Goal: Communication & Community: Answer question/provide support

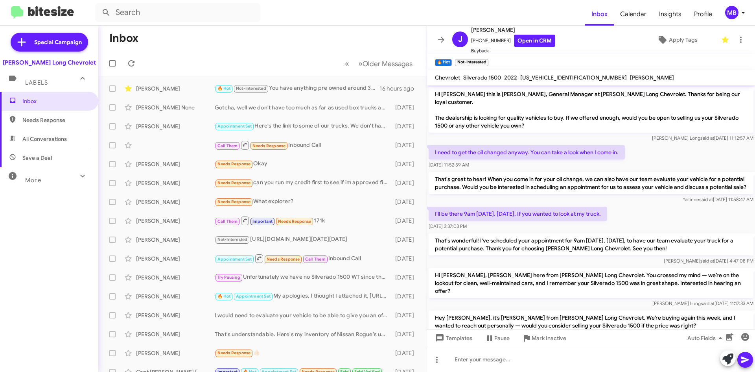
scroll to position [327, 0]
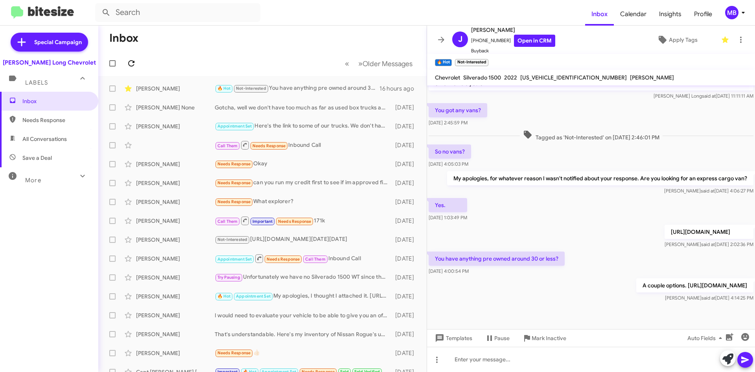
click at [133, 66] on icon at bounding box center [131, 63] width 6 height 6
click at [314, 86] on div "🔥 Hot Not-Interested Needs Response Thank you. I am looking for chevy or gmc 20…" at bounding box center [302, 88] width 174 height 9
click at [352, 89] on div "🔥 Hot Not-Interested Needs Response Thank you. I am looking for chevy or gmc 20…" at bounding box center [302, 88] width 174 height 9
click at [54, 121] on span "Needs Response" at bounding box center [55, 120] width 67 height 8
type input "in:needs-response"
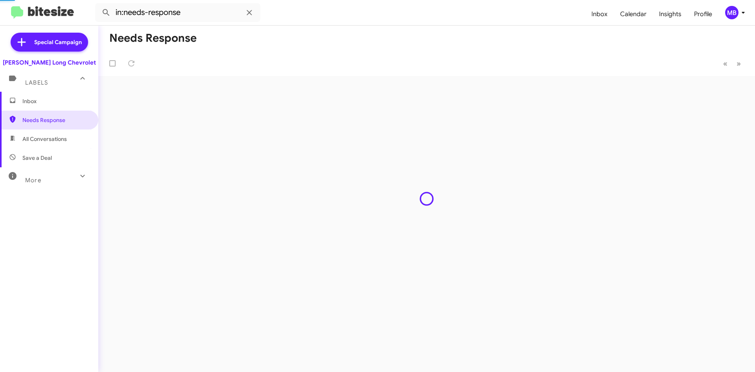
click at [65, 95] on span "Inbox" at bounding box center [49, 101] width 98 height 19
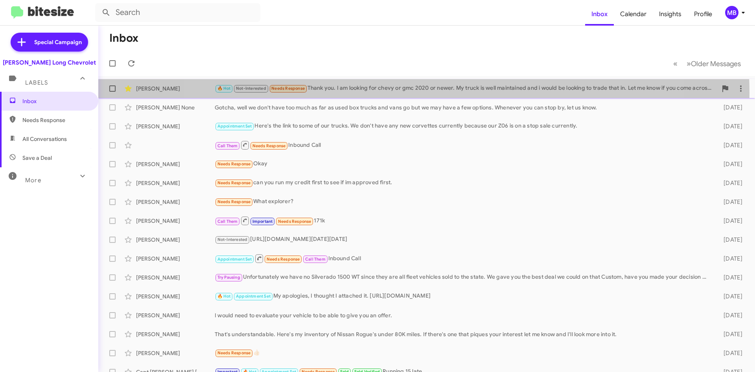
click at [417, 93] on div "🔥 Hot Not-Interested Needs Response Thank you. I am looking for chevy or gmc 20…" at bounding box center [466, 88] width 503 height 9
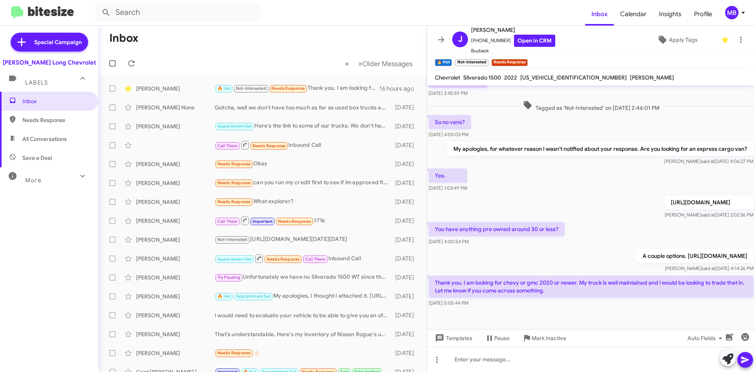
scroll to position [364, 0]
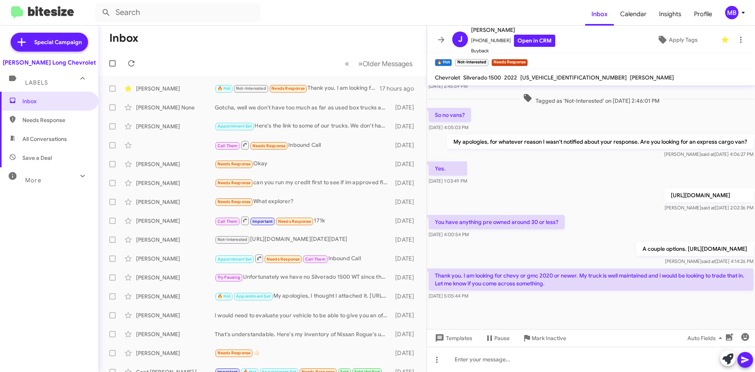
click at [13, 318] on div "Inbox Needs Response All Conversations Save a Deal More Important 🔥 Hot Appoint…" at bounding box center [49, 206] width 98 height 229
click at [130, 61] on icon at bounding box center [131, 63] width 6 height 6
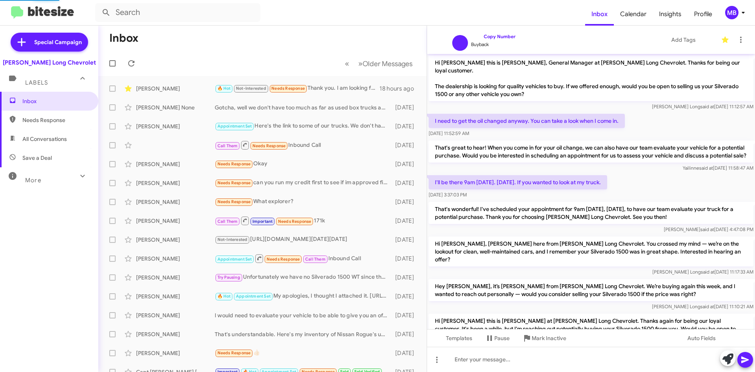
scroll to position [332, 0]
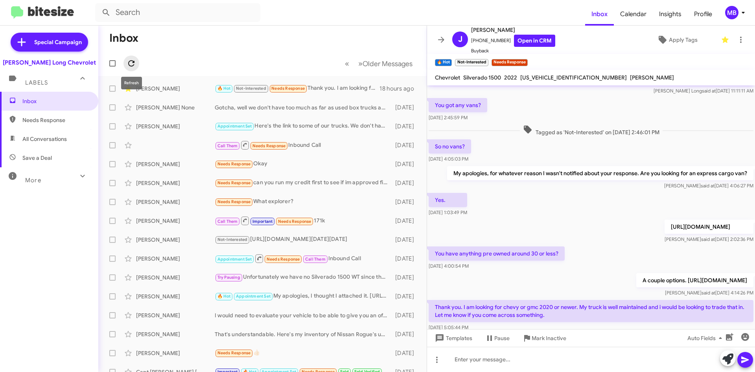
click at [128, 63] on icon at bounding box center [131, 63] width 9 height 9
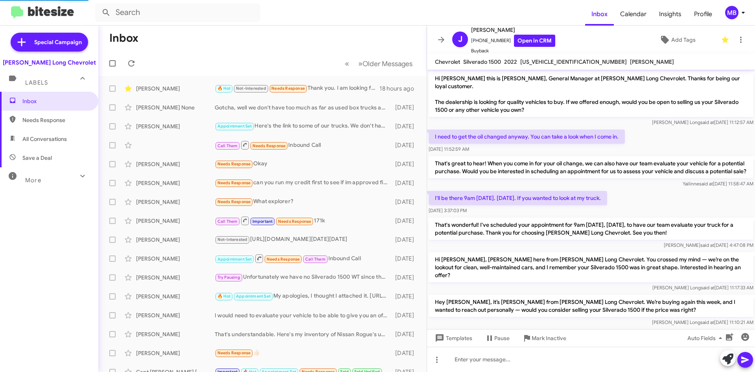
scroll to position [332, 0]
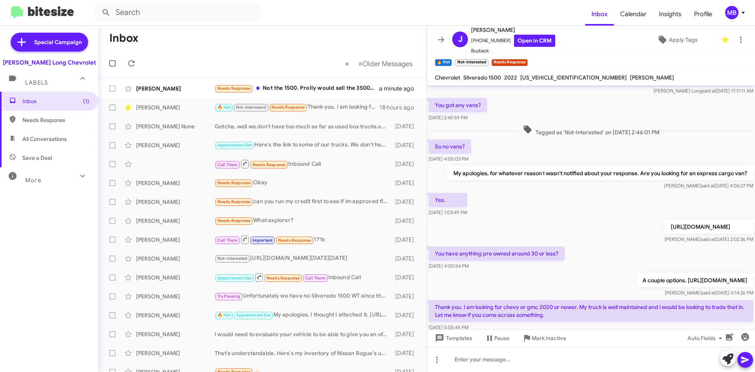
click at [65, 115] on span "Needs Response" at bounding box center [49, 120] width 98 height 19
type input "in:needs-response"
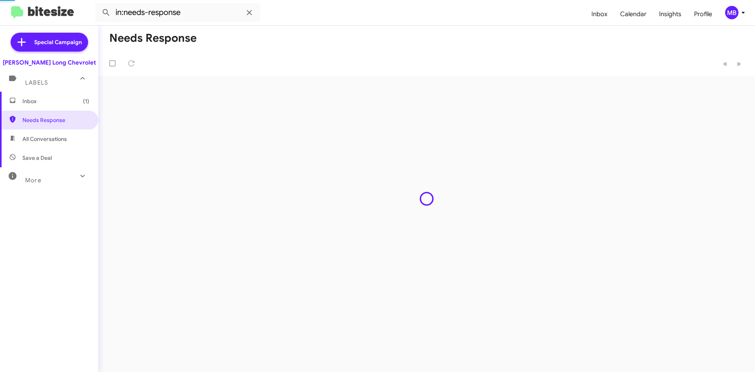
click at [65, 106] on span "Inbox (1)" at bounding box center [49, 101] width 98 height 19
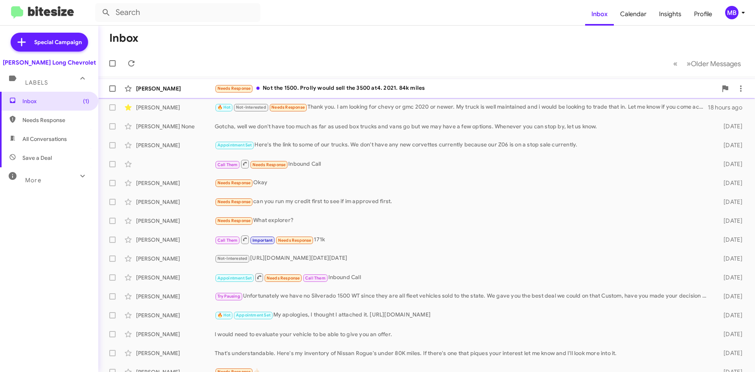
click at [435, 91] on div "Needs Response Not the 1500. Prolly would sell the 3500 at4. 2021. 84k miles" at bounding box center [466, 88] width 503 height 9
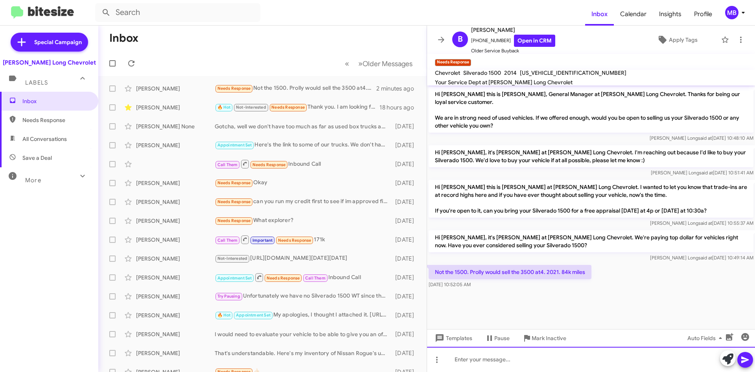
click at [541, 349] on div at bounding box center [591, 359] width 328 height 25
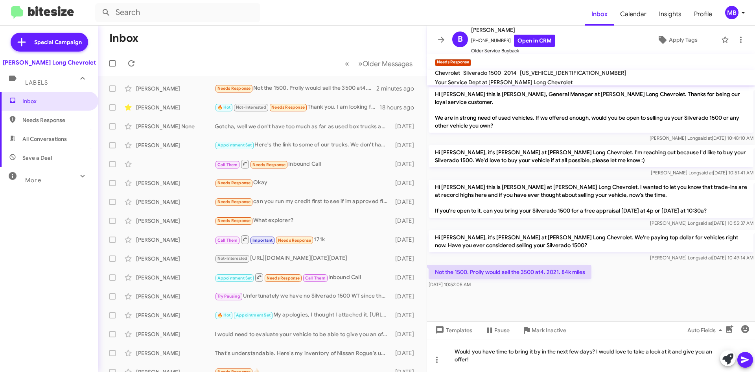
click at [750, 356] on button at bounding box center [746, 360] width 16 height 16
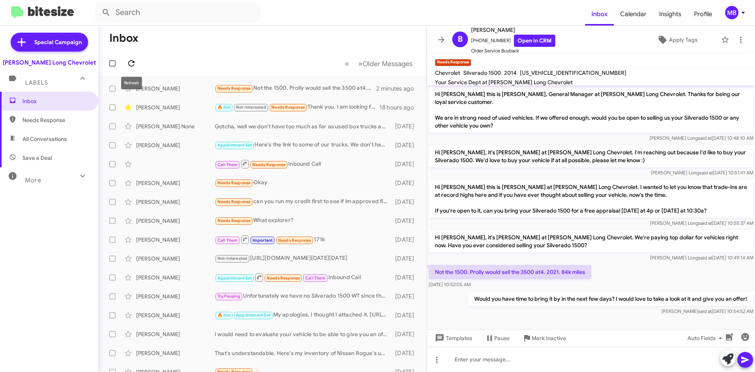
click at [135, 61] on icon at bounding box center [131, 63] width 9 height 9
click at [128, 108] on icon at bounding box center [128, 107] width 7 height 6
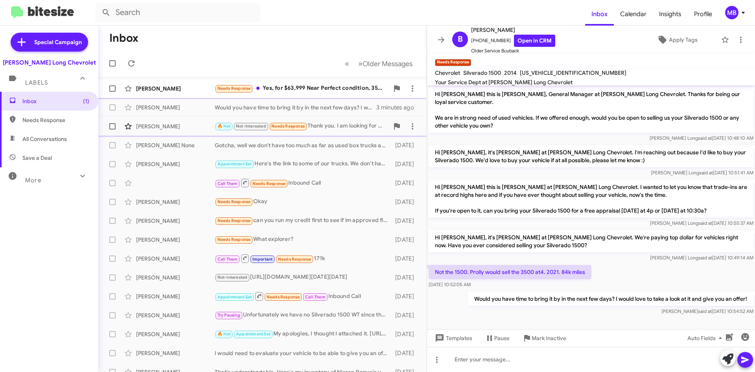
click at [321, 83] on div "Michael Nannenga Needs Response Yes, for $63,999 Near Perfect condition, 35k mi…" at bounding box center [263, 89] width 316 height 16
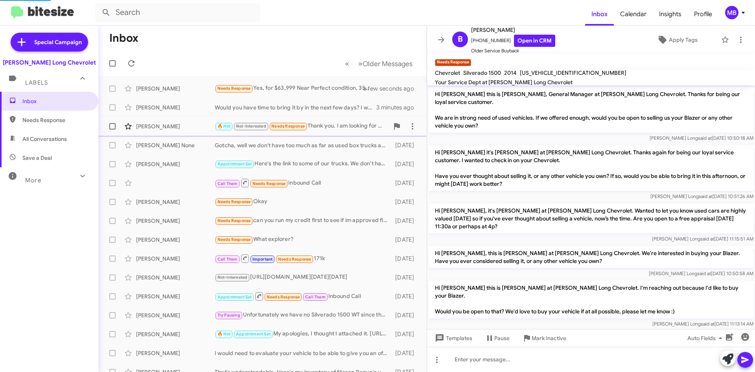
scroll to position [99, 0]
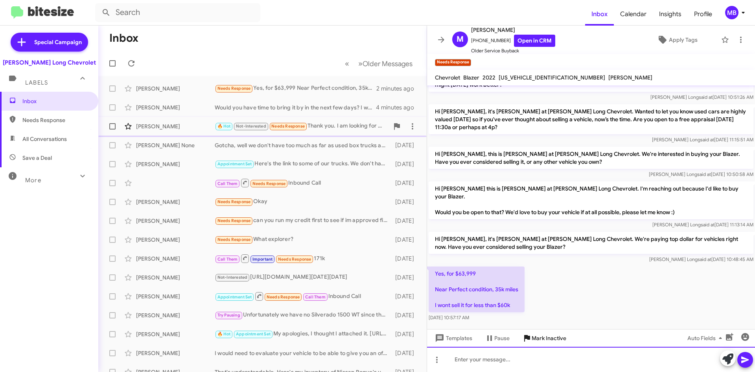
click at [522, 347] on div at bounding box center [591, 359] width 328 height 25
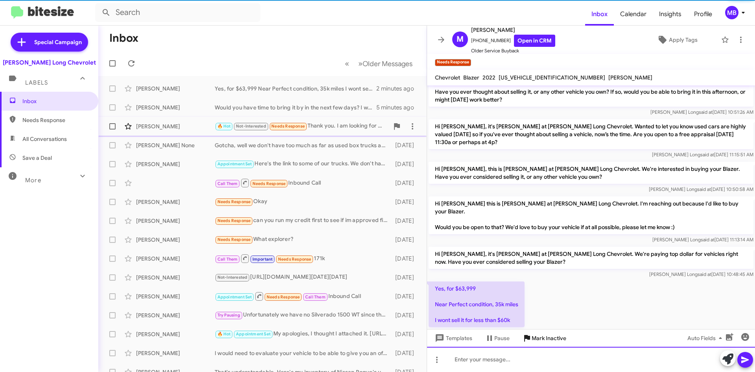
scroll to position [136, 0]
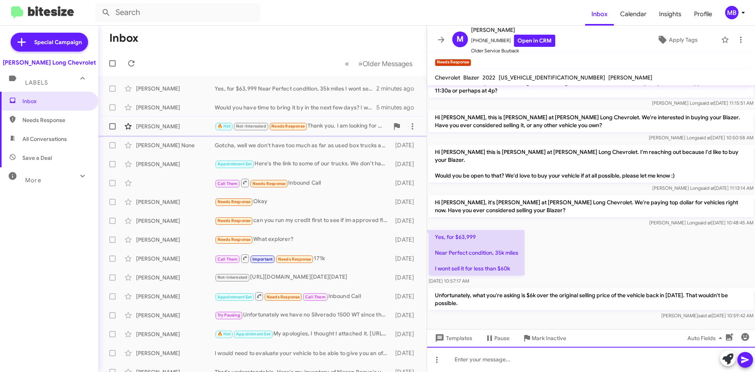
click at [546, 363] on div at bounding box center [591, 359] width 328 height 25
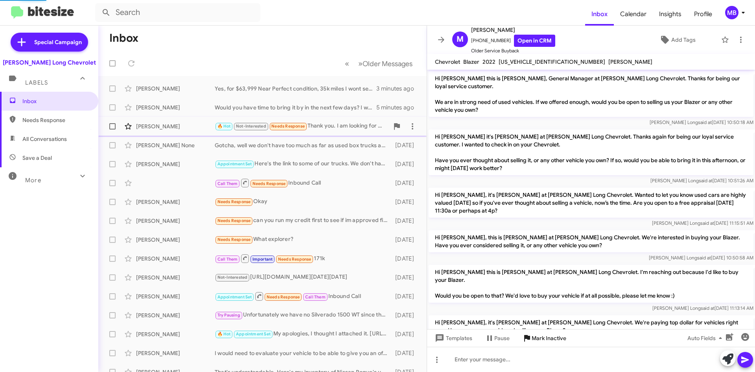
click at [565, 339] on span "Mark Inactive" at bounding box center [549, 338] width 35 height 14
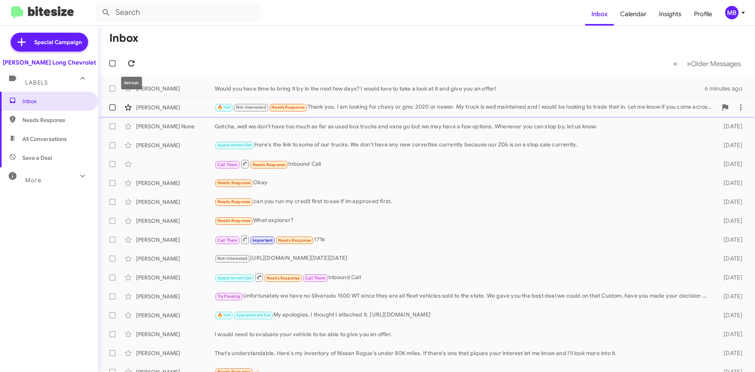
click at [135, 66] on icon at bounding box center [131, 63] width 9 height 9
click at [49, 138] on span "All Conversations" at bounding box center [44, 139] width 44 height 8
type input "in:all-conversations"
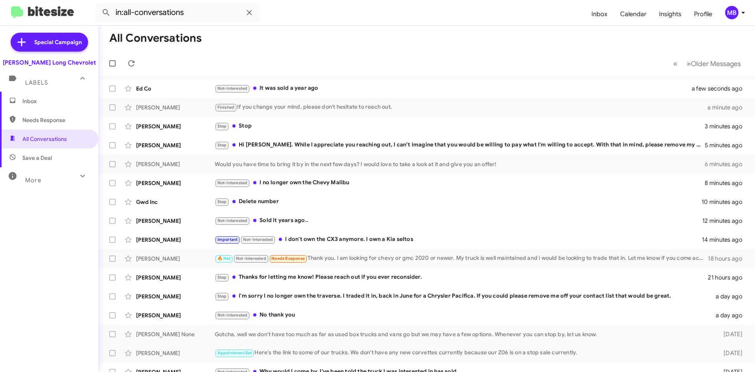
click at [55, 103] on span "Inbox" at bounding box center [55, 101] width 67 height 8
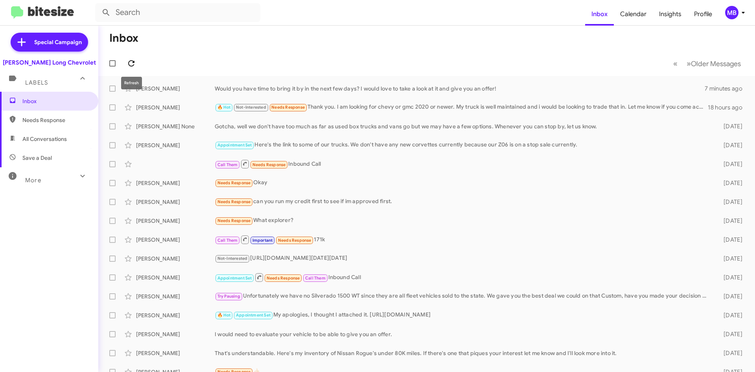
click at [130, 64] on icon at bounding box center [131, 63] width 9 height 9
click at [51, 118] on span "Needs Response" at bounding box center [55, 120] width 67 height 8
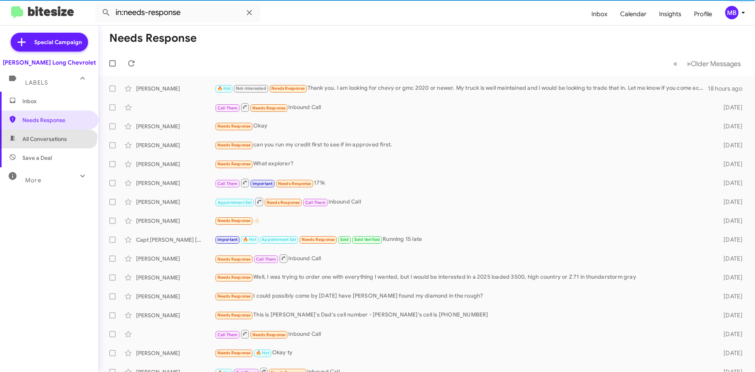
click at [48, 134] on span "All Conversations" at bounding box center [49, 138] width 98 height 19
type input "in:all-conversations"
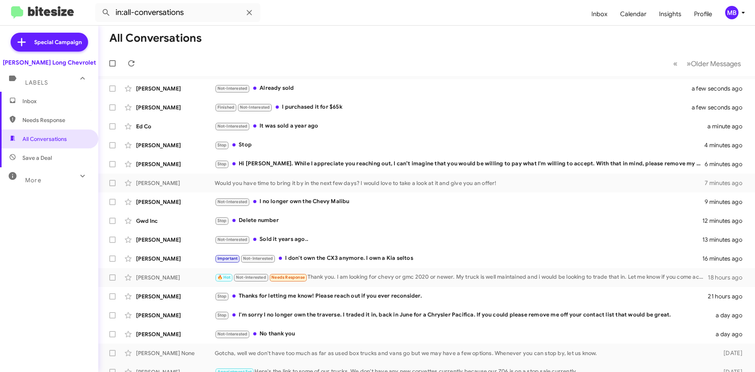
click at [53, 98] on span "Inbox" at bounding box center [55, 101] width 67 height 8
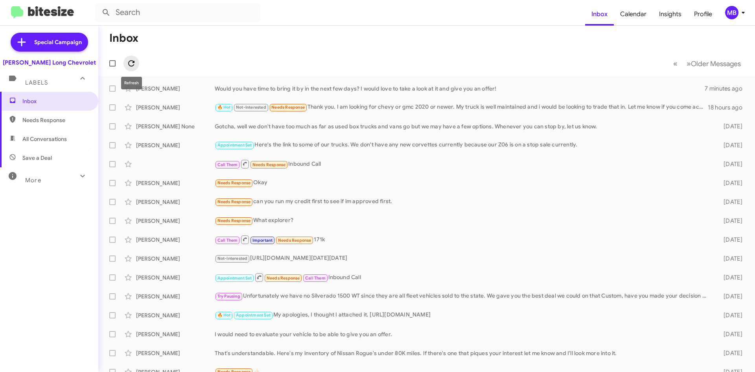
click at [129, 59] on icon at bounding box center [131, 63] width 9 height 9
click at [26, 138] on span "All Conversations" at bounding box center [44, 139] width 44 height 8
type input "in:all-conversations"
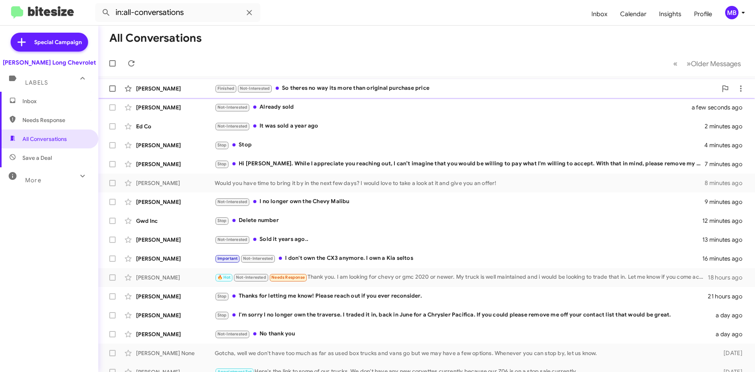
click at [441, 84] on div "Finished Not-Interested So theres no way its more than original purchase price" at bounding box center [466, 88] width 503 height 9
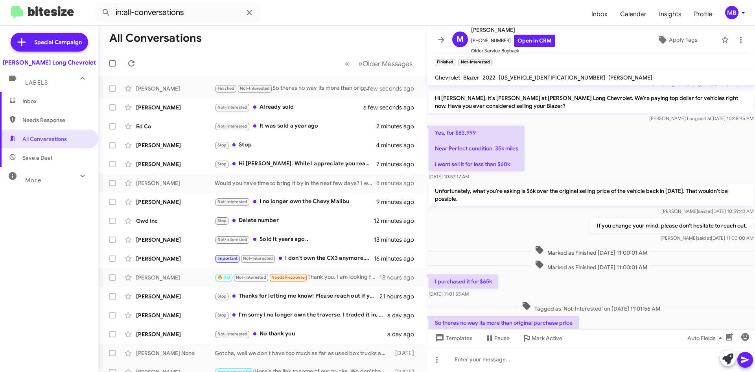
scroll to position [271, 0]
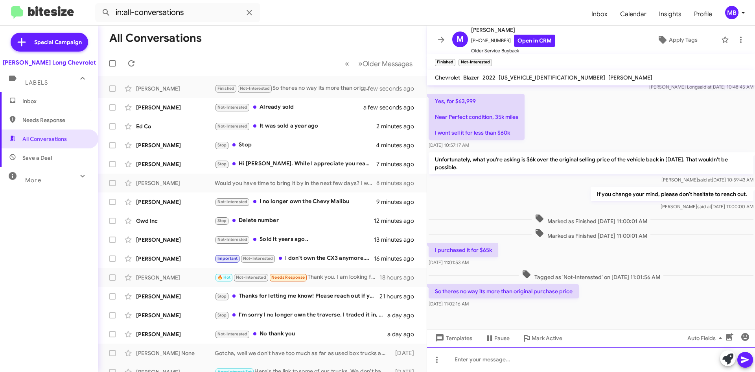
click at [500, 353] on div at bounding box center [591, 359] width 328 height 25
click at [523, 362] on div at bounding box center [591, 359] width 328 height 25
drag, startPoint x: 676, startPoint y: 360, endPoint x: 700, endPoint y: 358, distance: 24.1
click at [700, 358] on div "You also bought a warranty and are paying interest on the vehicle. The selling …" at bounding box center [591, 359] width 328 height 25
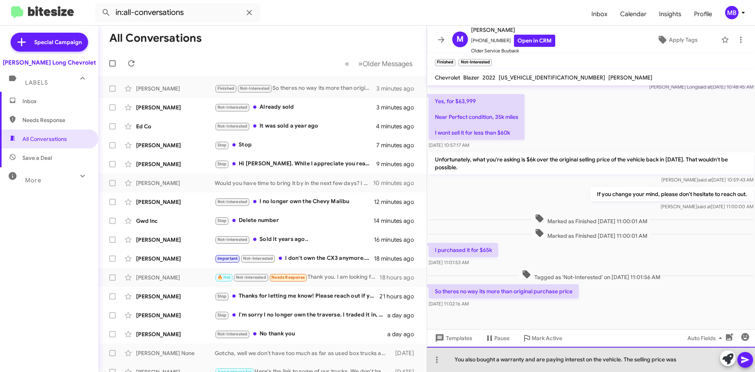
drag, startPoint x: 685, startPoint y: 360, endPoint x: 497, endPoint y: 369, distance: 188.7
click at [497, 369] on div "You also bought a warranty and are paying interest on the vehicle. The selling …" at bounding box center [591, 359] width 328 height 25
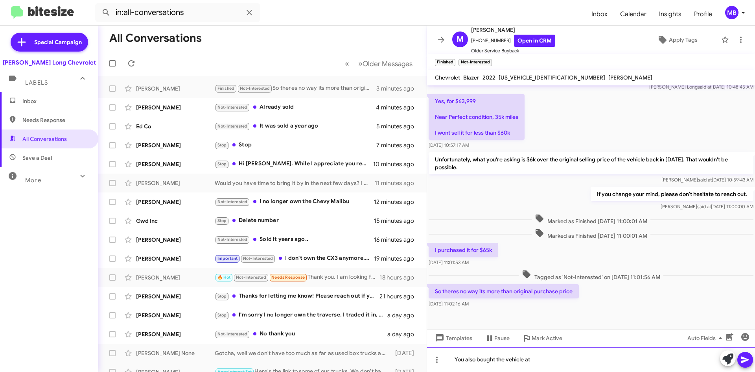
click at [471, 360] on div "You also bought the vehicle at" at bounding box center [591, 359] width 328 height 25
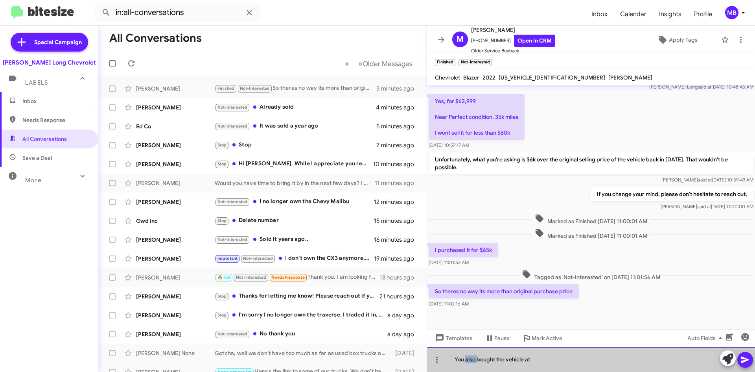
click at [471, 360] on div "You also bought the vehicle at" at bounding box center [591, 359] width 328 height 25
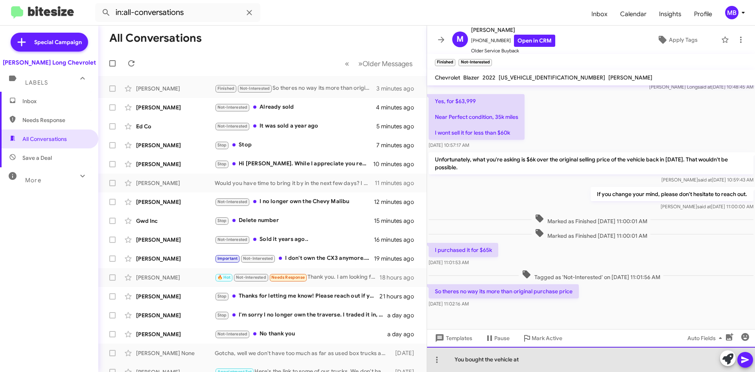
click at [531, 365] on div "You bought the vehicle at" at bounding box center [591, 359] width 328 height 25
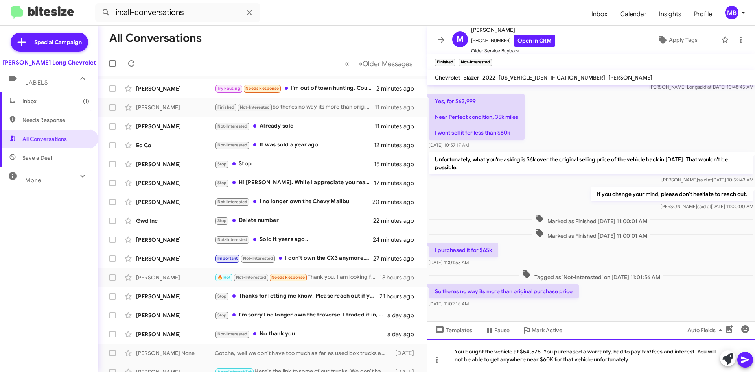
click at [649, 362] on div "You bought the vehicle at $54,575. You purchased a warranty, had to pay tax/fee…" at bounding box center [591, 355] width 328 height 33
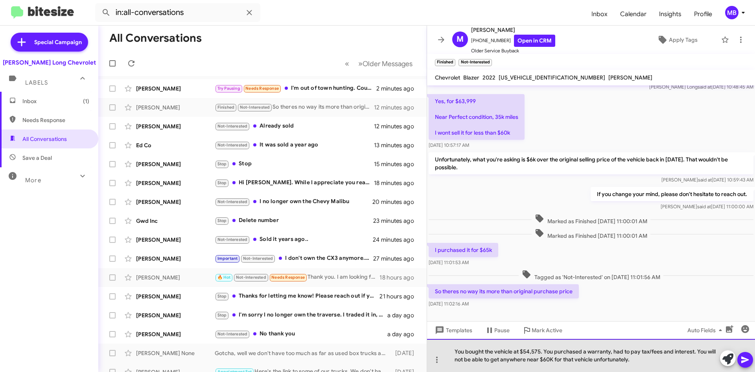
click at [639, 360] on div "You bought the vehicle at $54,575. You purchased a warranty, had to pay tax/fee…" at bounding box center [591, 355] width 328 height 33
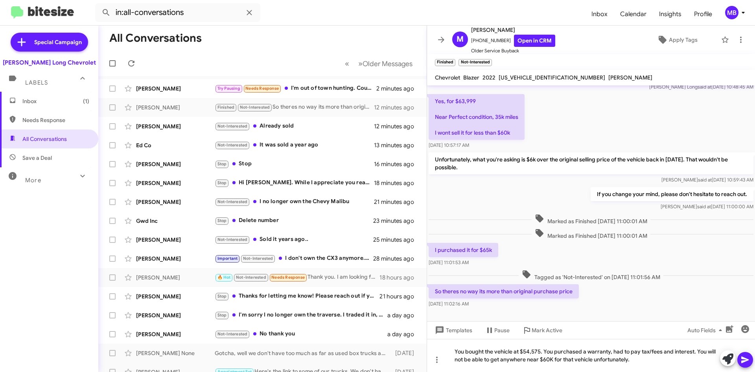
click at [749, 360] on icon at bounding box center [745, 359] width 7 height 7
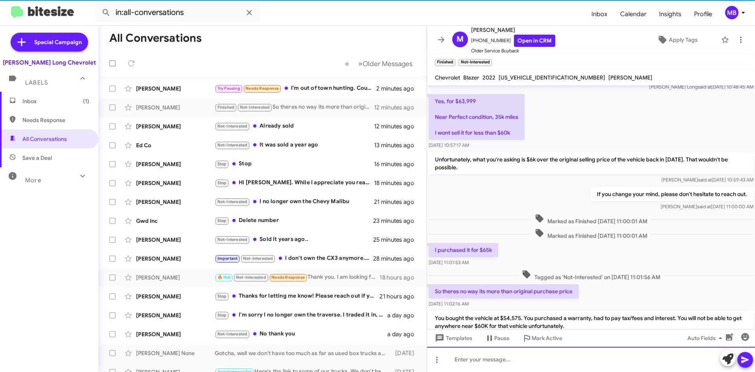
scroll to position [0, 0]
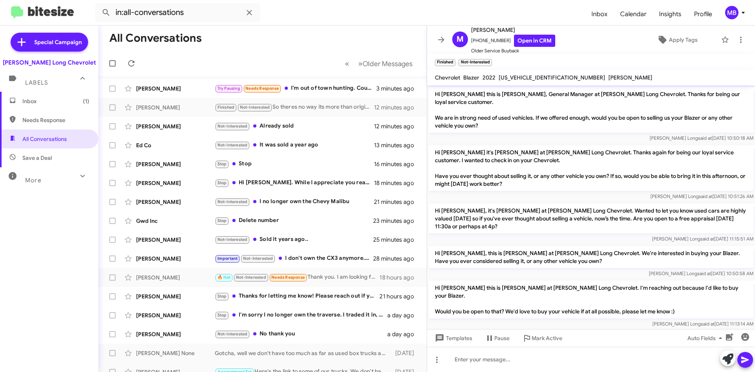
click at [67, 103] on span "Inbox (1)" at bounding box center [55, 101] width 67 height 8
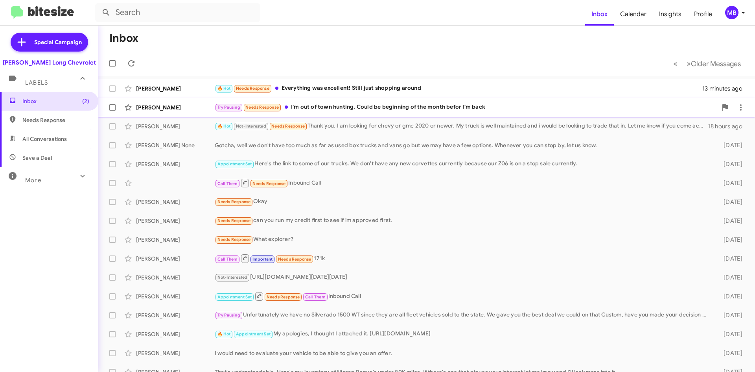
click at [428, 111] on div "Try Pausing Needs Response I'm out of town hunting. Could be beginning of the m…" at bounding box center [466, 107] width 503 height 9
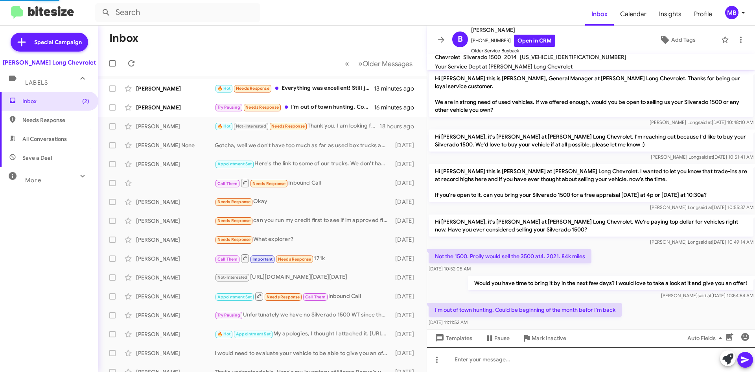
scroll to position [5, 0]
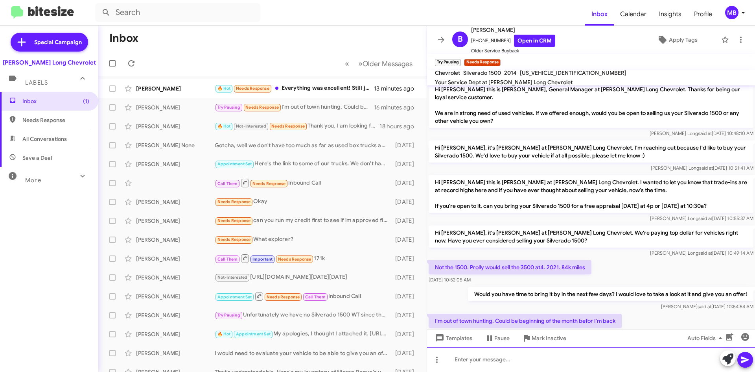
click at [591, 361] on div at bounding box center [591, 359] width 328 height 25
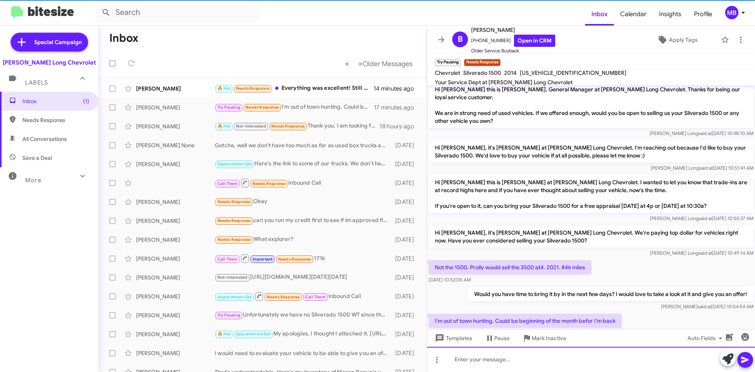
scroll to position [49, 0]
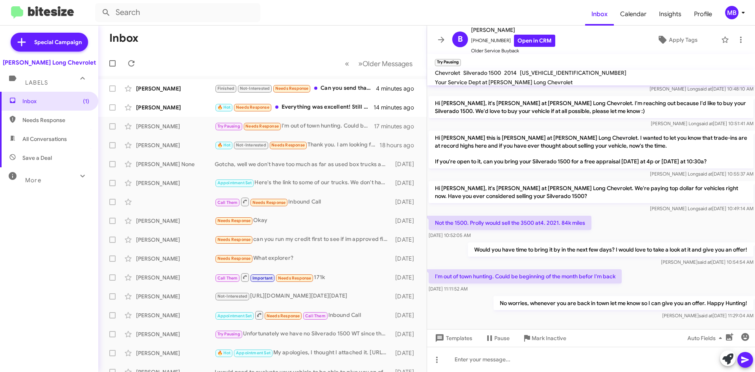
click at [22, 118] on span "Needs Response" at bounding box center [49, 120] width 98 height 19
type input "in:needs-response"
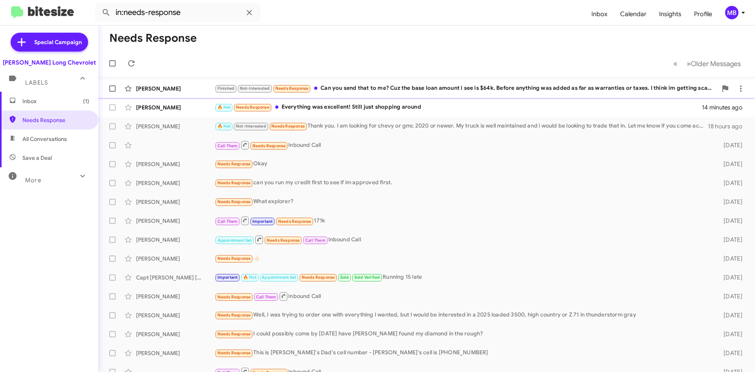
click at [566, 93] on div "Michael Nannenga Finished Not-Interested Needs Response Can you send that to me…" at bounding box center [427, 89] width 644 height 16
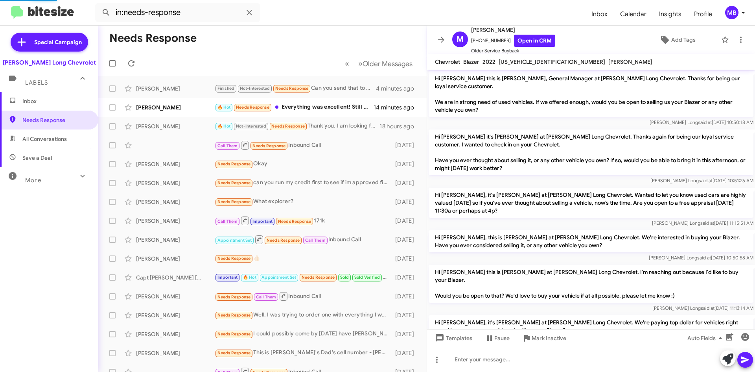
scroll to position [329, 0]
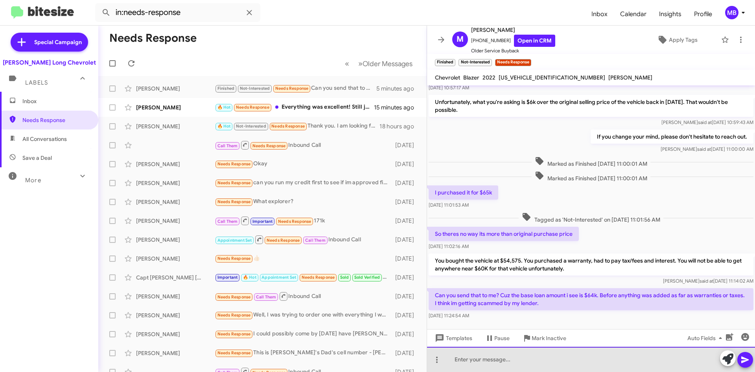
click at [540, 355] on div at bounding box center [591, 359] width 328 height 25
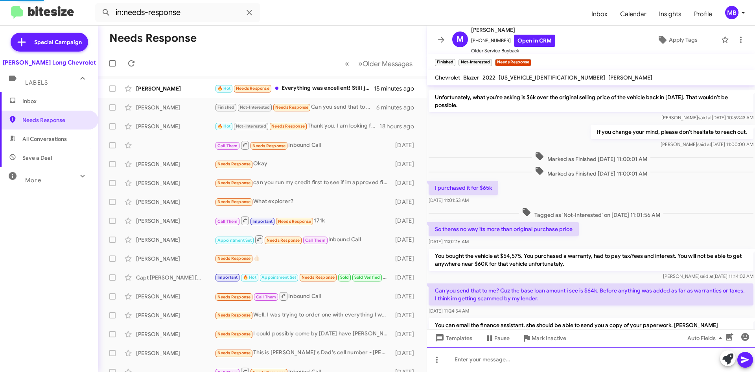
scroll to position [381, 0]
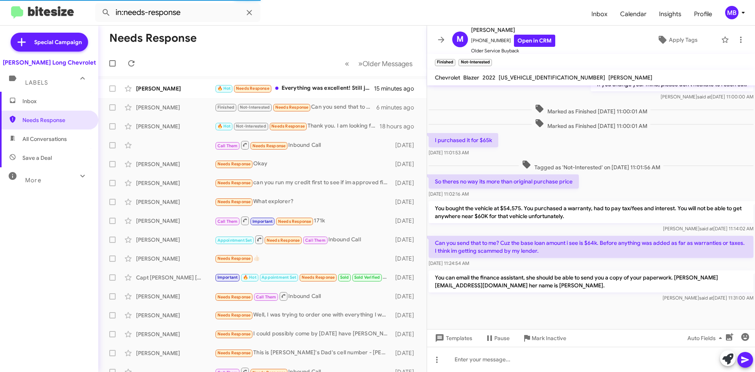
click at [34, 105] on span "Inbox" at bounding box center [55, 101] width 67 height 8
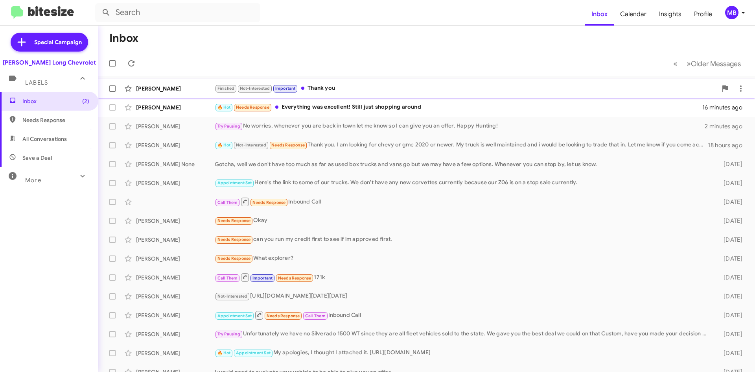
click at [406, 87] on div "Finished Not-Interested Important Thank you" at bounding box center [466, 88] width 503 height 9
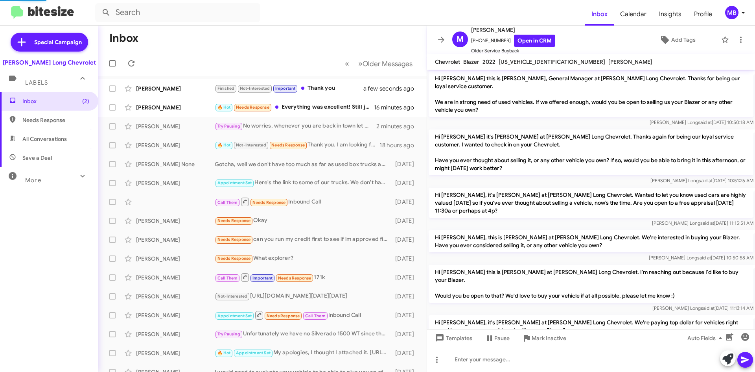
scroll to position [378, 0]
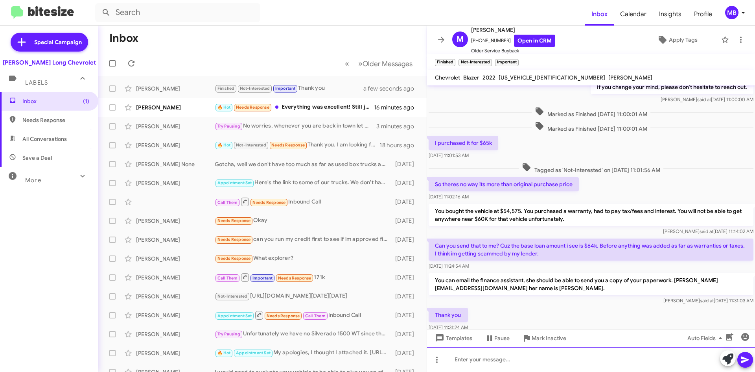
click at [475, 359] on div at bounding box center [591, 359] width 328 height 25
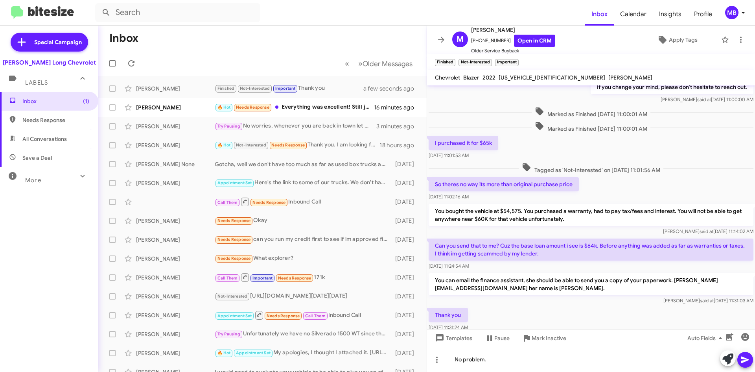
click at [747, 360] on icon at bounding box center [745, 359] width 7 height 7
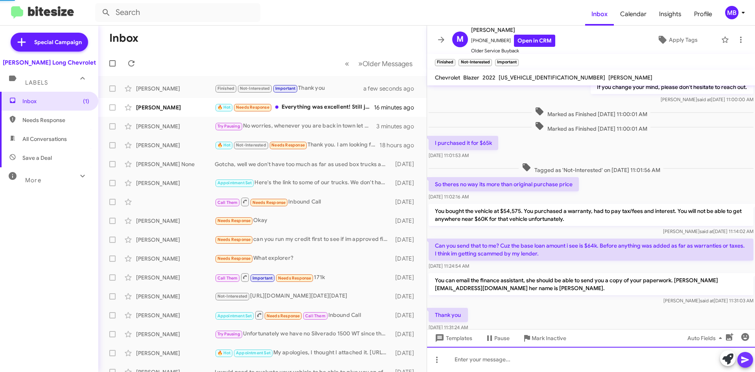
scroll to position [0, 0]
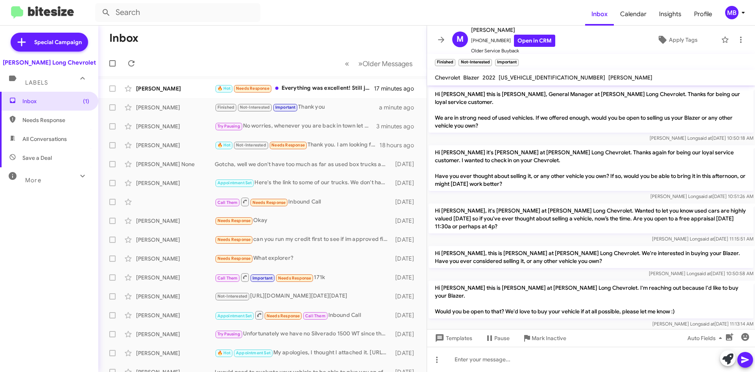
click at [42, 120] on span "Needs Response" at bounding box center [55, 120] width 67 height 8
type input "in:needs-response"
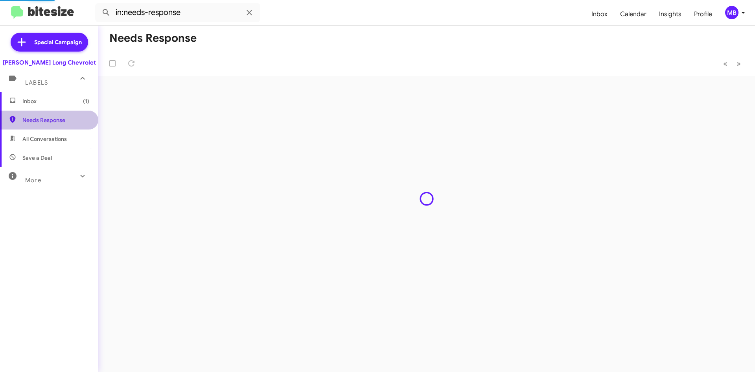
click at [51, 111] on span "Needs Response" at bounding box center [49, 120] width 98 height 19
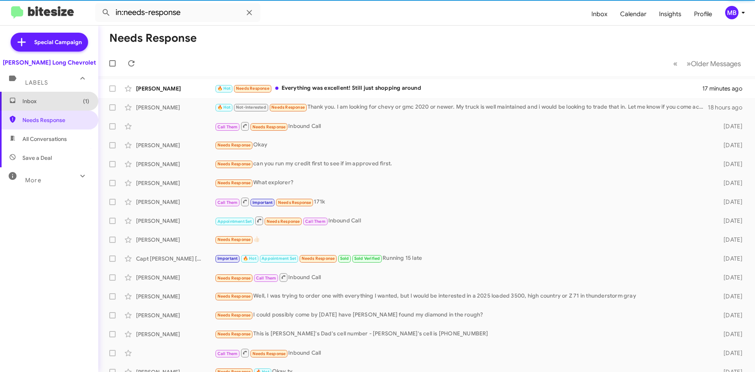
click at [57, 102] on span "Inbox (1)" at bounding box center [55, 101] width 67 height 8
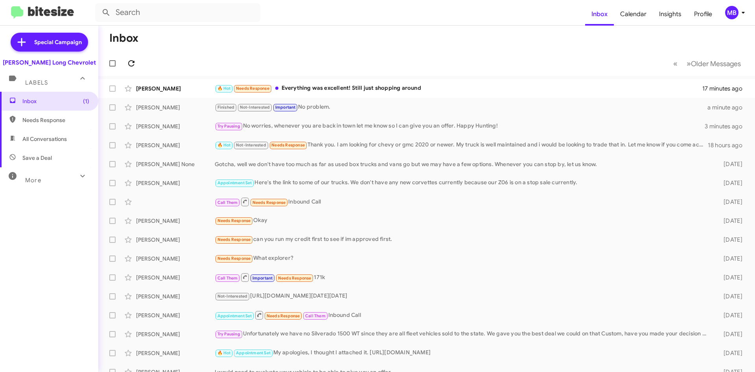
click at [128, 61] on icon at bounding box center [131, 63] width 9 height 9
click at [36, 116] on span "Needs Response" at bounding box center [49, 120] width 98 height 19
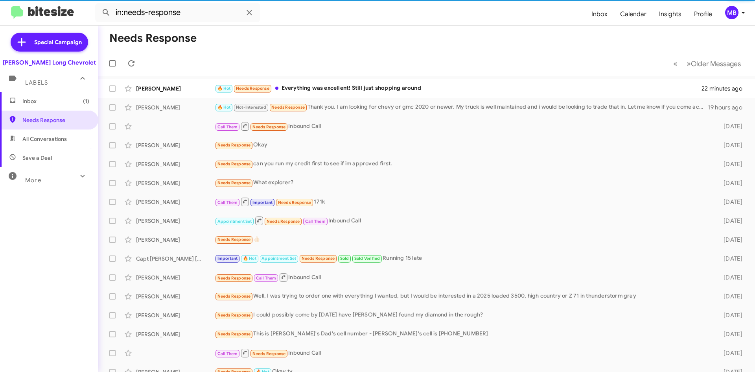
click at [46, 138] on span "All Conversations" at bounding box center [44, 139] width 44 height 8
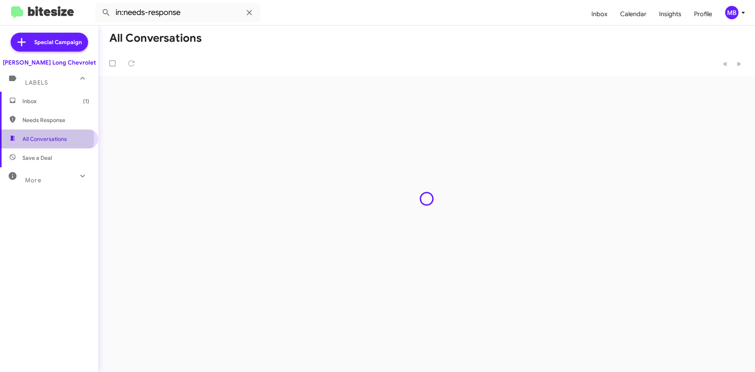
type input "in:all-conversations"
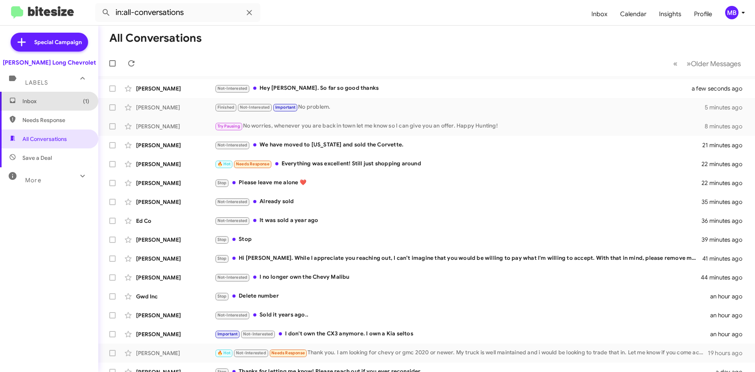
click at [60, 107] on span "Inbox (1)" at bounding box center [49, 101] width 98 height 19
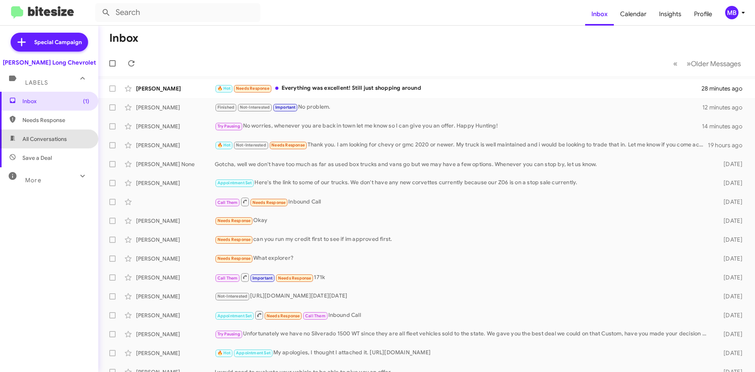
click at [56, 138] on span "All Conversations" at bounding box center [44, 139] width 44 height 8
type input "in:all-conversations"
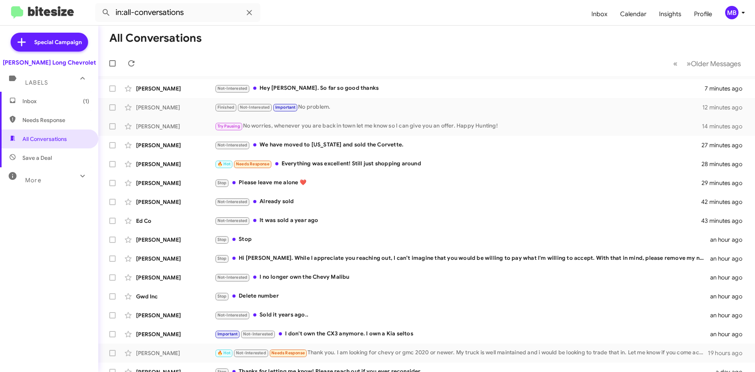
click at [65, 100] on span "Inbox (1)" at bounding box center [55, 101] width 67 height 8
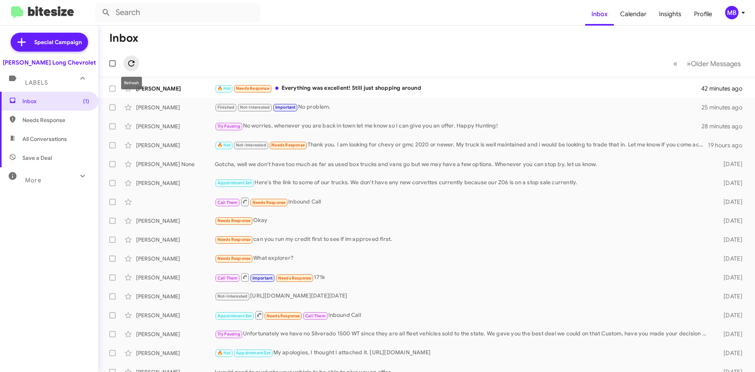
click at [135, 66] on icon at bounding box center [131, 63] width 9 height 9
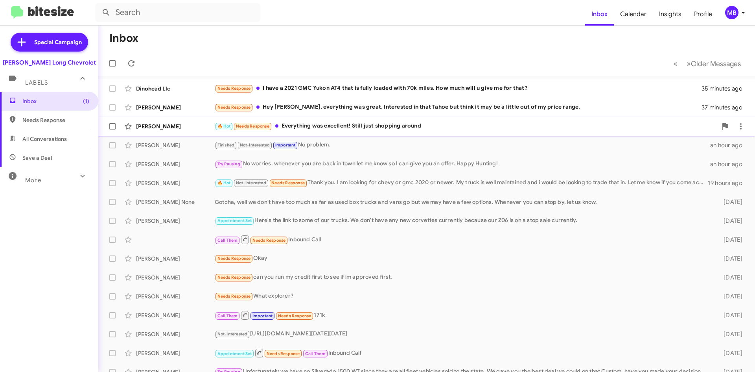
click at [376, 129] on div "🔥 Hot Needs Response Everything was excellent! Still just shopping around" at bounding box center [466, 126] width 503 height 9
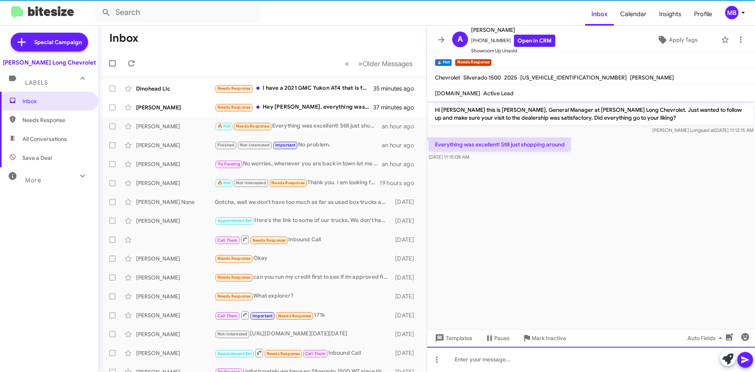
click at [524, 347] on div at bounding box center [591, 359] width 328 height 25
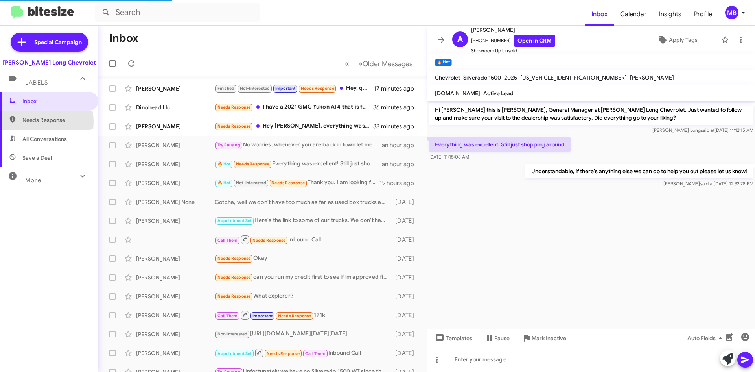
click at [36, 122] on span "Needs Response" at bounding box center [55, 120] width 67 height 8
type input "in:needs-response"
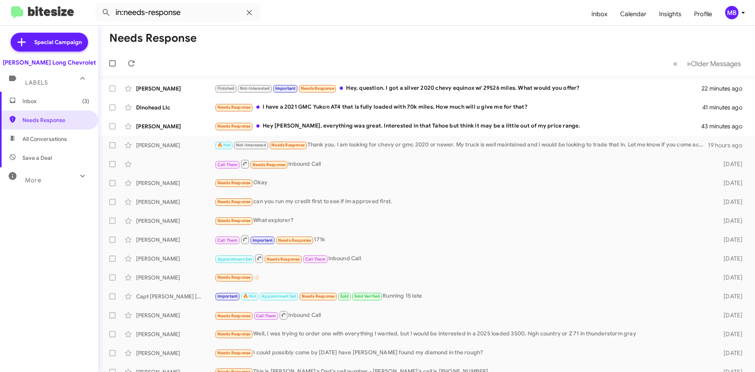
click at [44, 103] on span "Inbox (3)" at bounding box center [55, 101] width 67 height 8
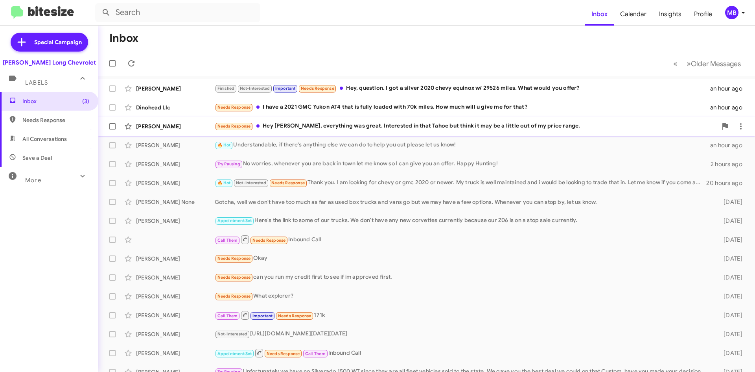
click at [374, 126] on div "Needs Response Hey [PERSON_NAME], everything was great. Interested in that Taho…" at bounding box center [466, 126] width 503 height 9
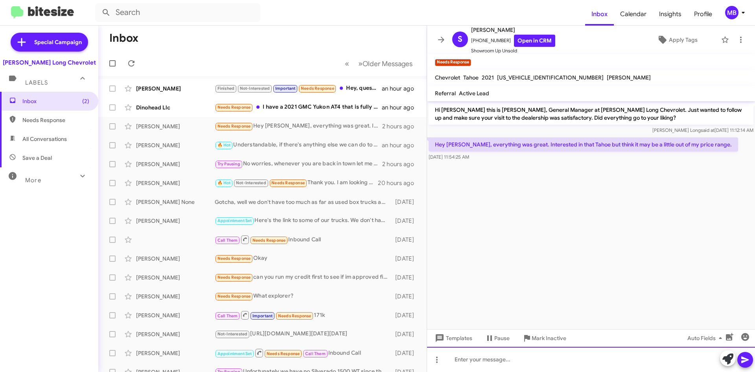
click at [580, 362] on div at bounding box center [591, 359] width 328 height 25
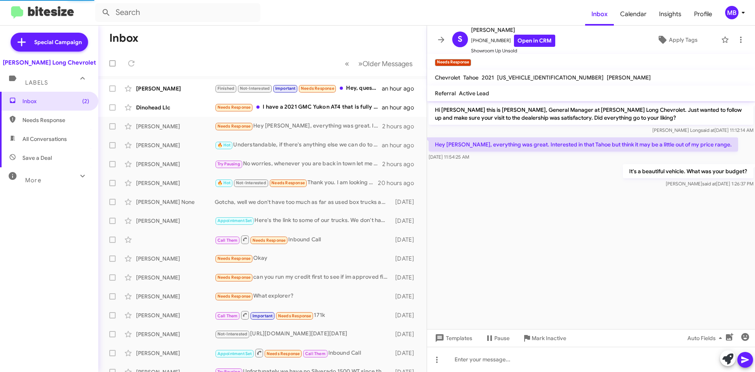
click at [63, 117] on span "Needs Response" at bounding box center [55, 120] width 67 height 8
type input "in:needs-response"
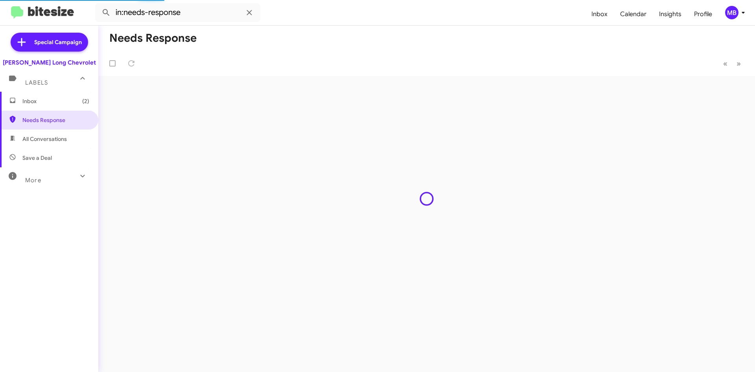
click at [63, 103] on span "Inbox (2)" at bounding box center [55, 101] width 67 height 8
